Goal: Task Accomplishment & Management: Manage account settings

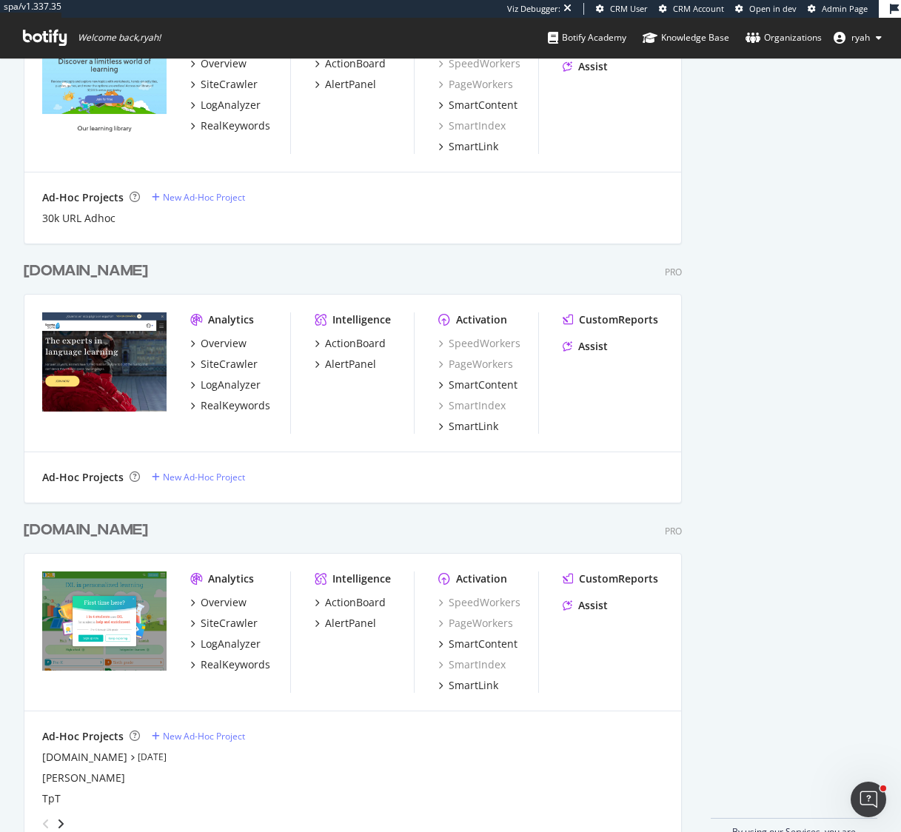
scroll to position [3557, 0]
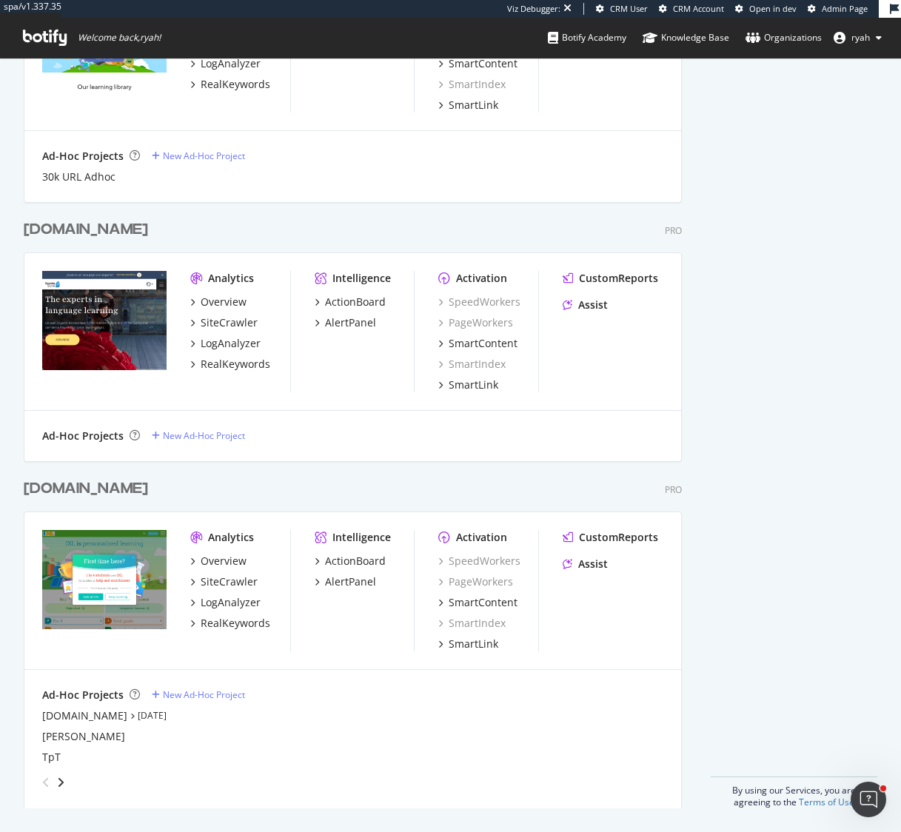
click at [56, 491] on div "[DOMAIN_NAME]" at bounding box center [86, 488] width 124 height 21
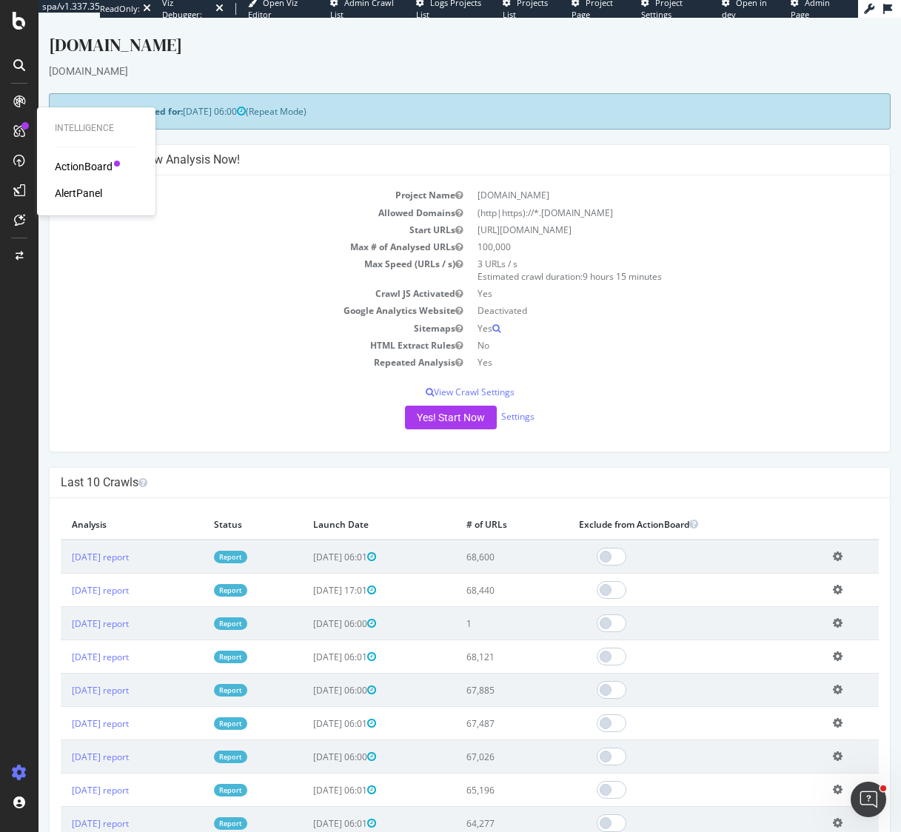
click at [95, 196] on div "AlertPanel" at bounding box center [78, 193] width 47 height 15
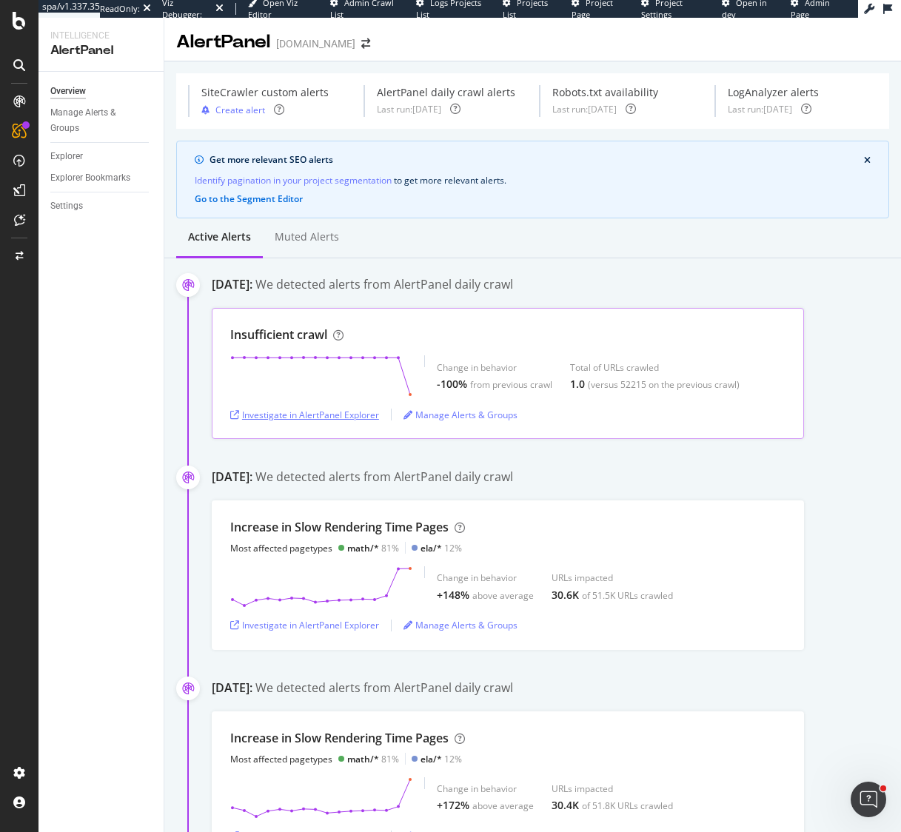
click at [346, 416] on div "Investigate in AlertPanel Explorer" at bounding box center [304, 415] width 149 height 13
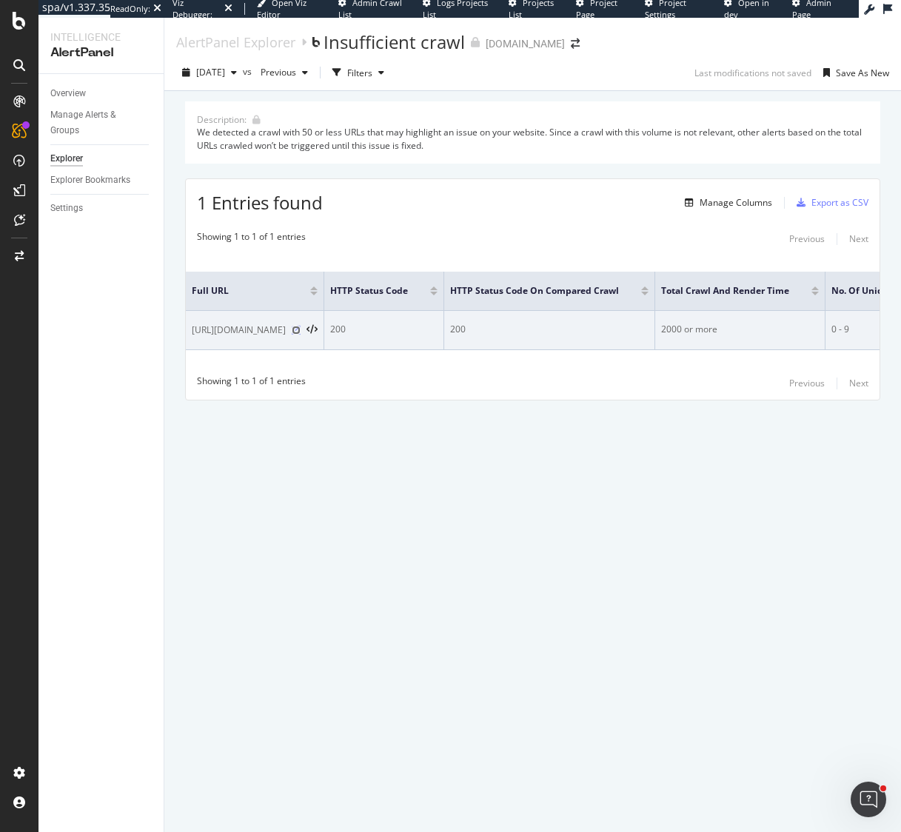
click at [292, 329] on icon at bounding box center [296, 330] width 9 height 9
click at [306, 331] on icon at bounding box center [311, 330] width 11 height 10
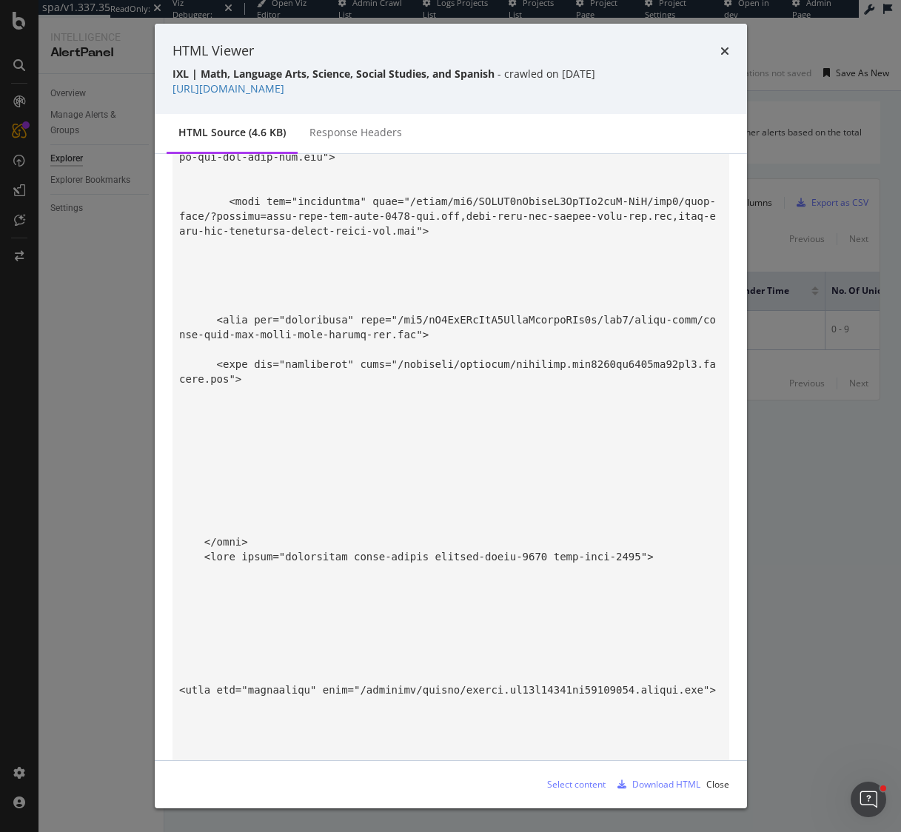
scroll to position [2078, 0]
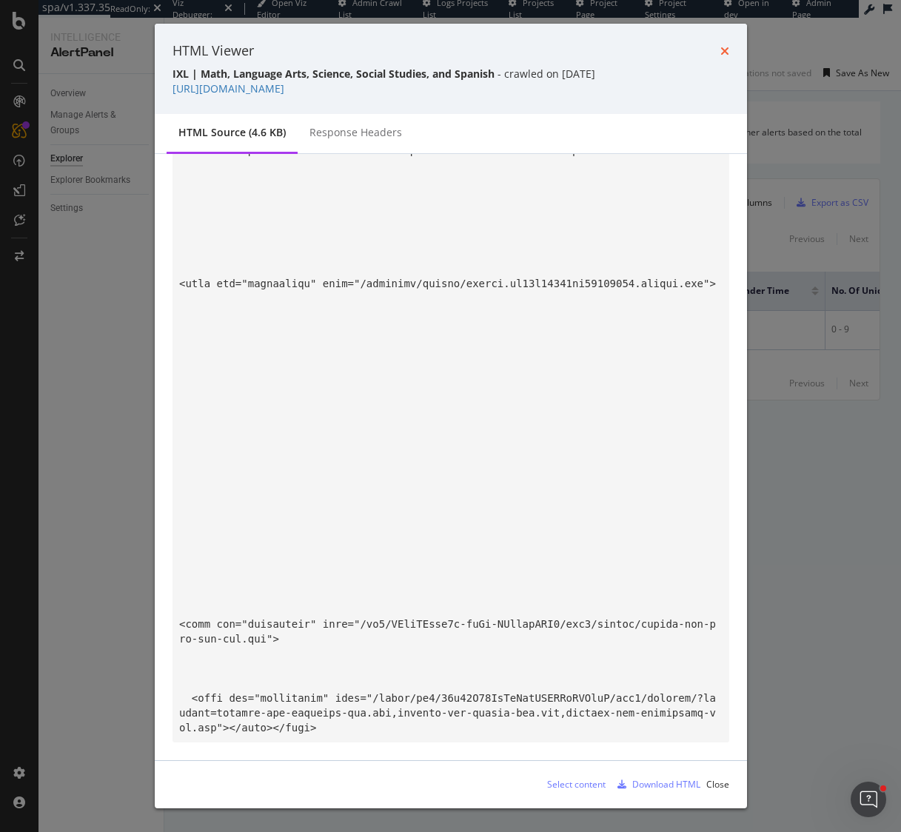
click at [728, 53] on icon "times" at bounding box center [724, 51] width 9 height 12
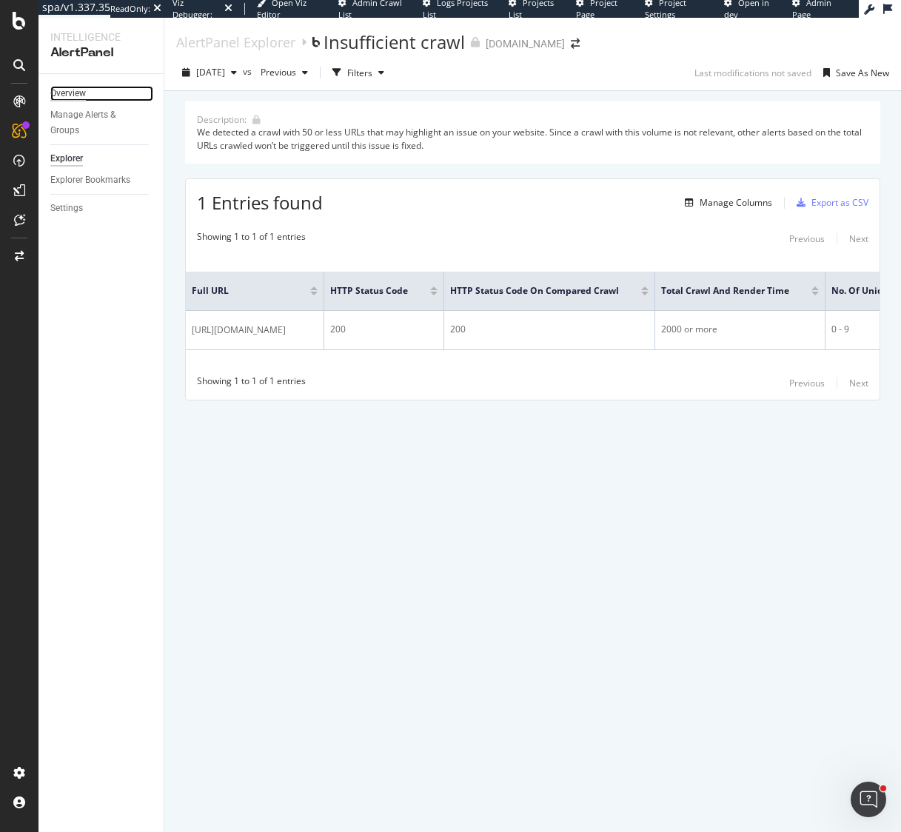
click at [70, 94] on div "Overview" at bounding box center [68, 94] width 36 height 16
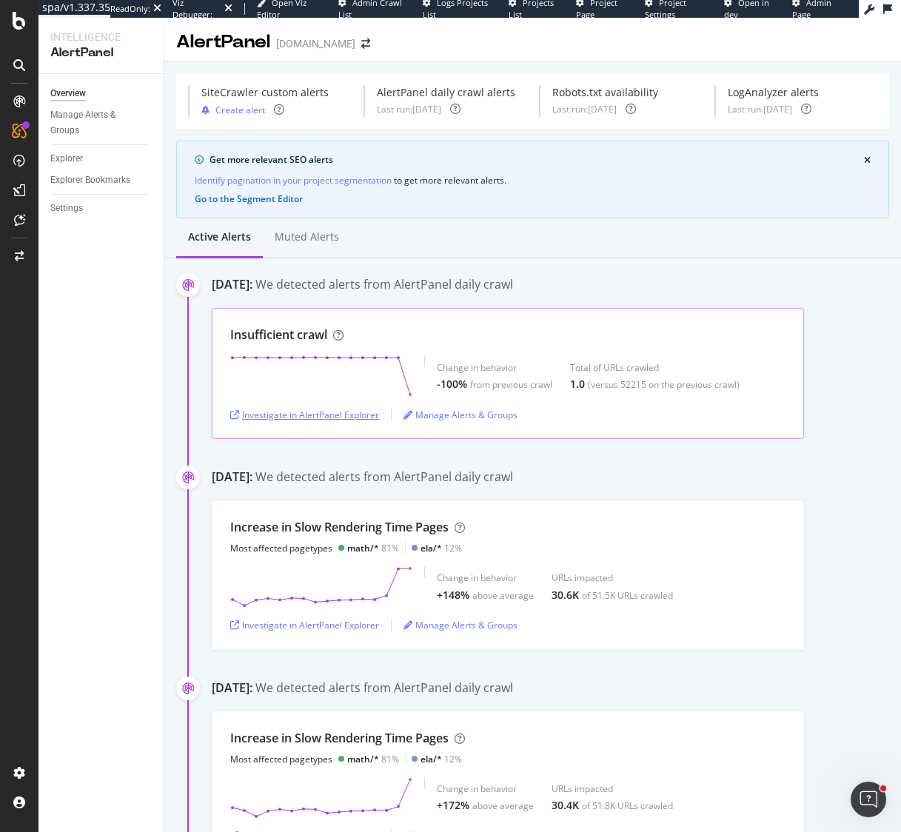
click at [321, 415] on div "Investigate in AlertPanel Explorer" at bounding box center [304, 415] width 149 height 13
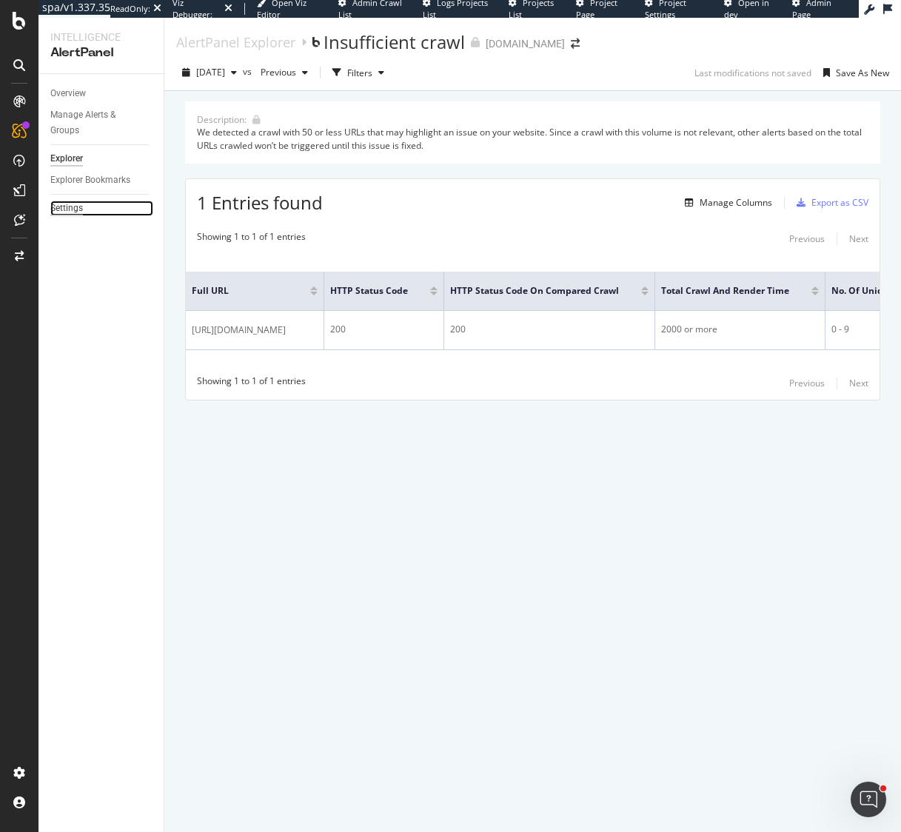
click at [66, 209] on div "Settings" at bounding box center [66, 209] width 33 height 16
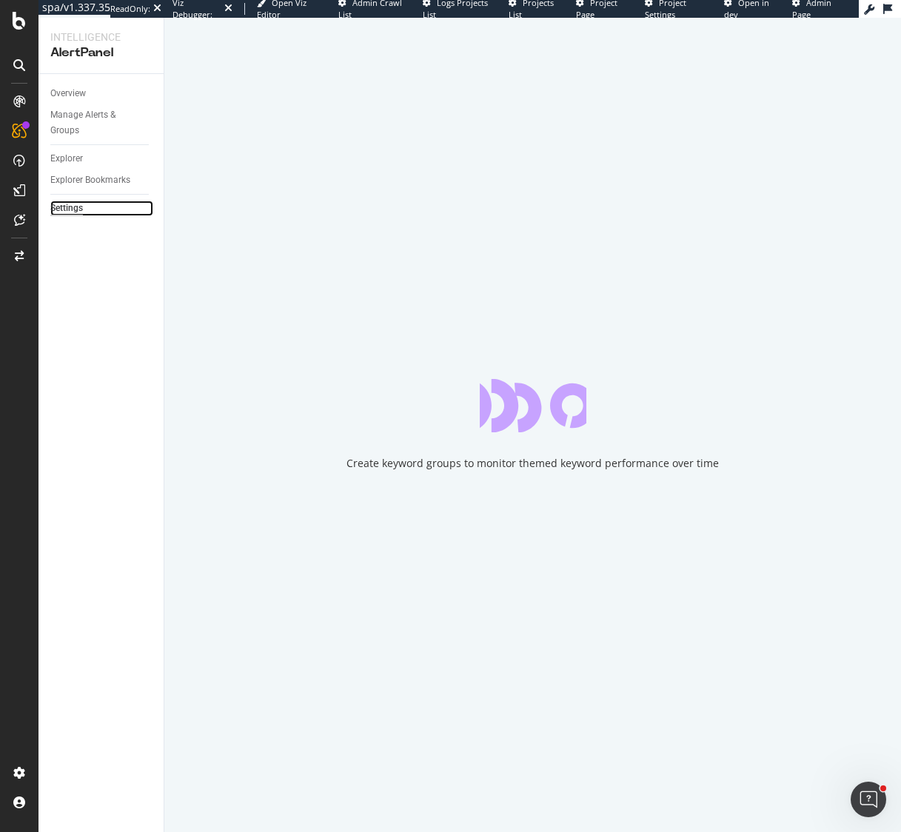
select select "01"
